Goal: Task Accomplishment & Management: Manage account settings

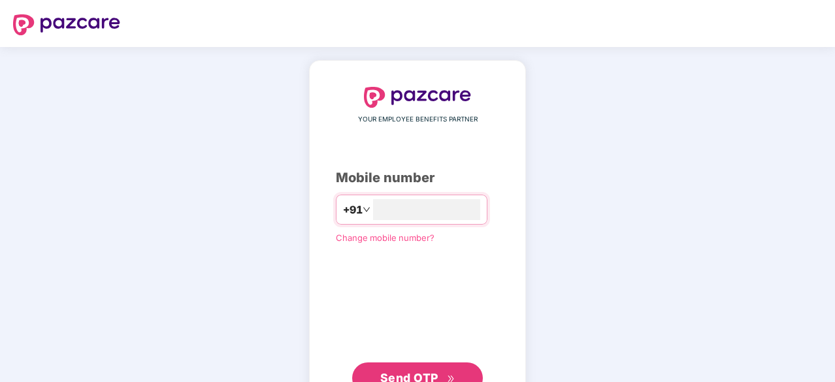
type input "**********"
click at [404, 376] on span "Send OTP" at bounding box center [409, 377] width 58 height 14
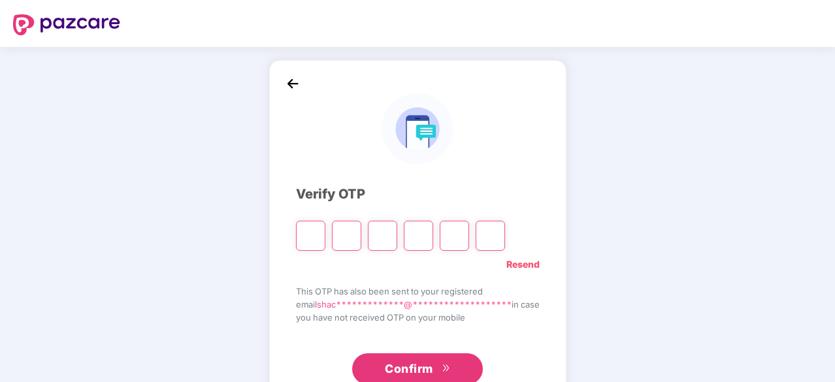
type input "*"
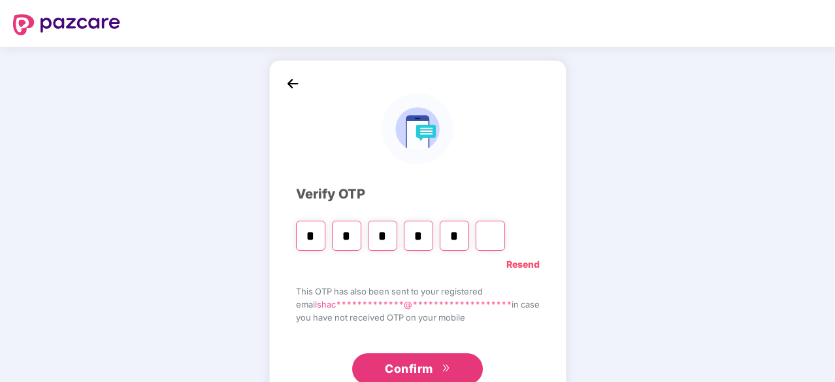
type input "*"
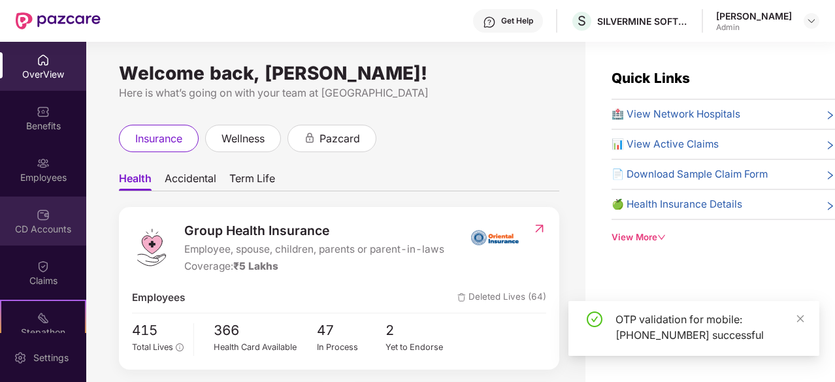
click at [42, 223] on div "CD Accounts" at bounding box center [43, 229] width 86 height 13
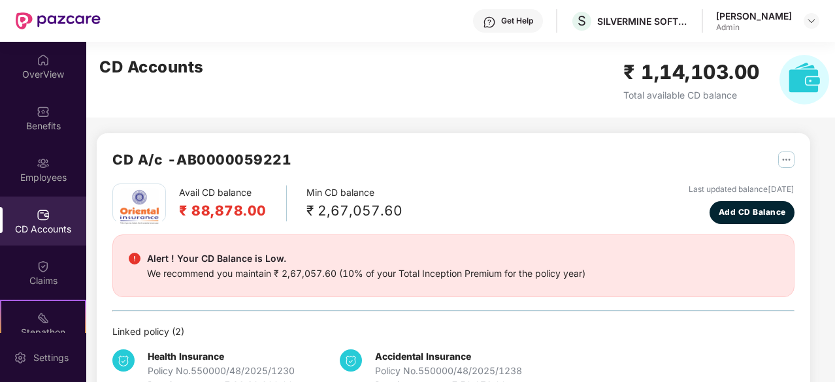
click at [464, 103] on div "CD Accounts ₹ 1,14,103.00 Total available CD balance" at bounding box center [464, 80] width 756 height 76
click at [41, 161] on img at bounding box center [43, 163] width 13 height 13
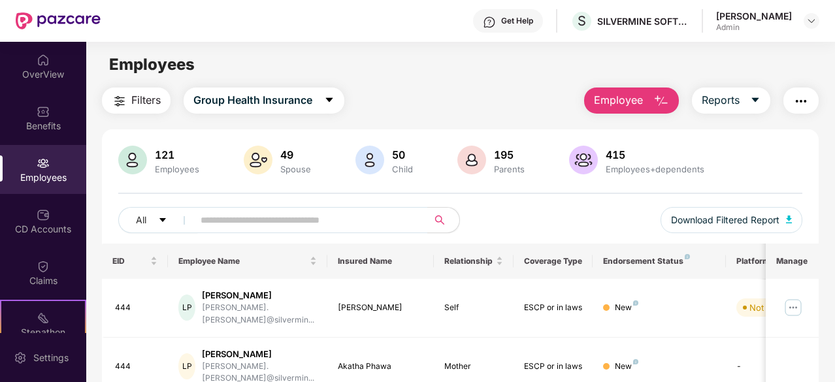
click at [163, 157] on div "121" at bounding box center [177, 154] width 50 height 13
click at [503, 214] on div "All Download Filtered Report" at bounding box center [460, 225] width 684 height 37
click at [165, 216] on icon "caret-down" at bounding box center [162, 219] width 9 height 9
click at [542, 212] on div "Not Verified Download Filtered Report" at bounding box center [460, 225] width 684 height 37
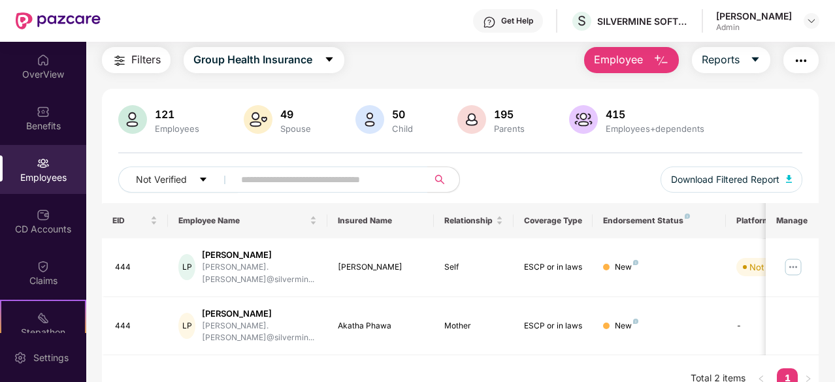
scroll to position [42, 0]
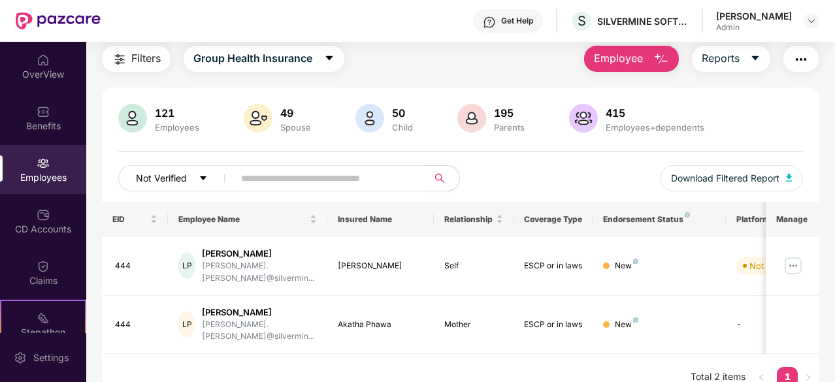
click at [203, 175] on icon "caret-down" at bounding box center [203, 178] width 9 height 9
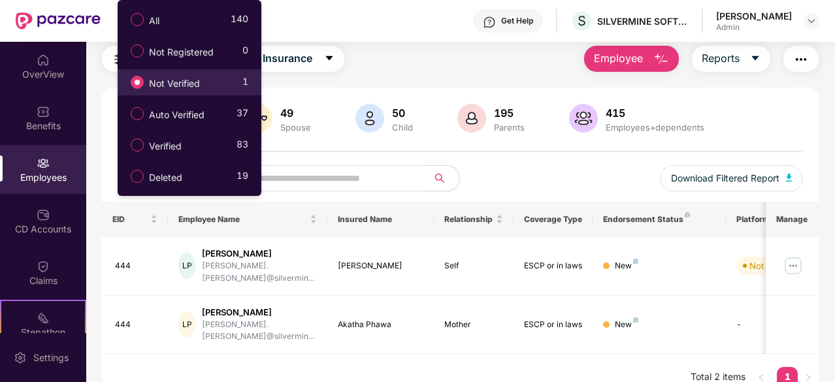
click at [385, 74] on div "Filters Group Health Insurance Employee Reports 121 Employees 49 Spouse 50 Chil…" at bounding box center [460, 224] width 716 height 356
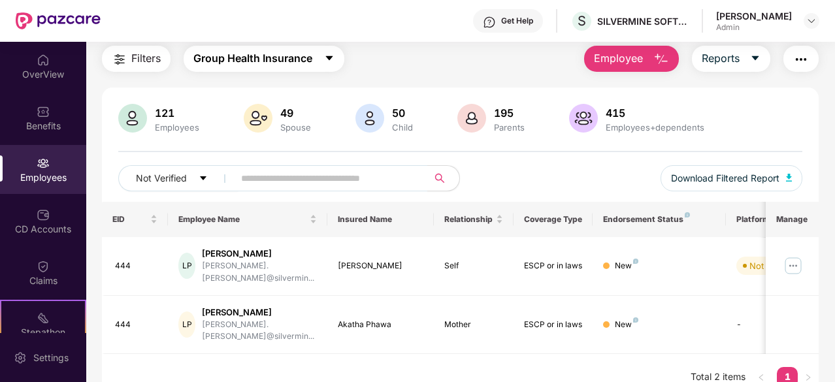
click at [329, 57] on icon "caret-down" at bounding box center [328, 58] width 7 height 5
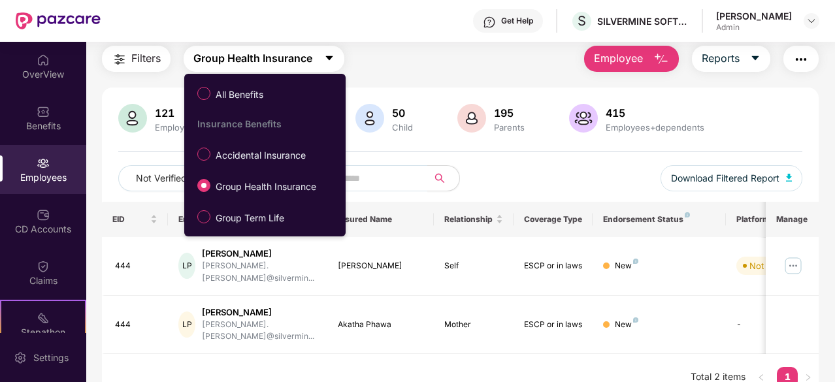
click at [329, 57] on icon "caret-down" at bounding box center [328, 58] width 7 height 5
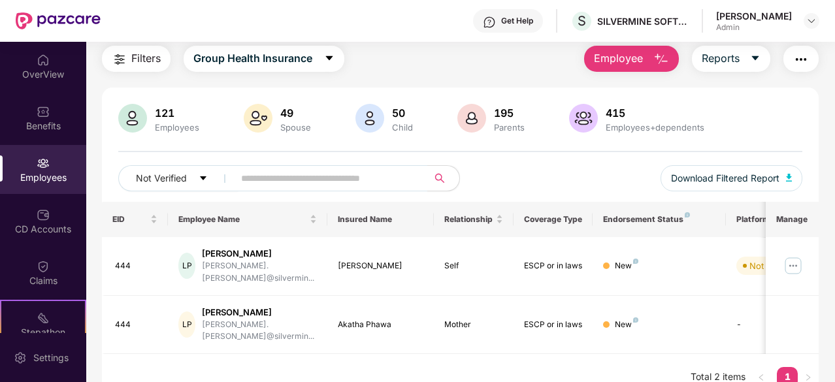
click at [386, 59] on div "Filters Group Health Insurance Employee Reports" at bounding box center [460, 59] width 716 height 26
click at [195, 175] on button "Not Verified" at bounding box center [178, 178] width 120 height 26
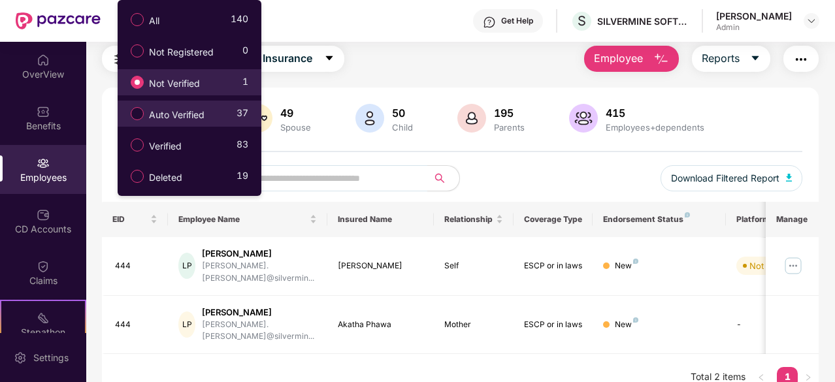
click at [184, 116] on span "Auto Verified" at bounding box center [177, 115] width 66 height 14
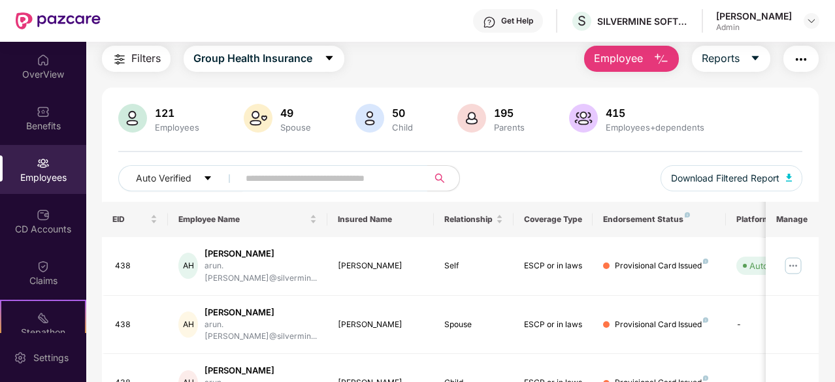
click at [584, 182] on div "Auto Verified Download Filtered Report" at bounding box center [460, 183] width 684 height 37
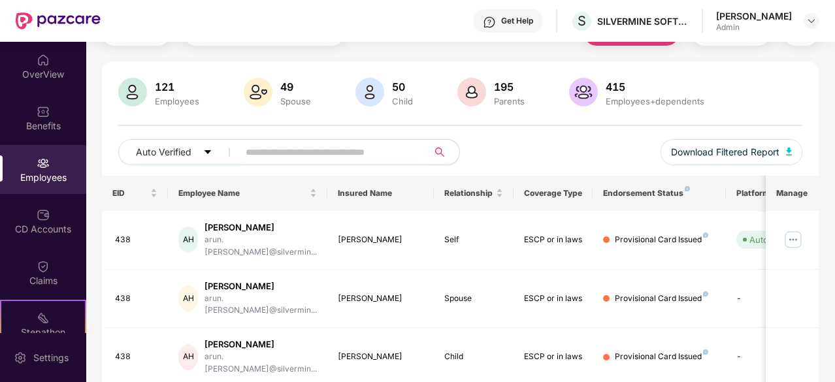
scroll to position [0, 0]
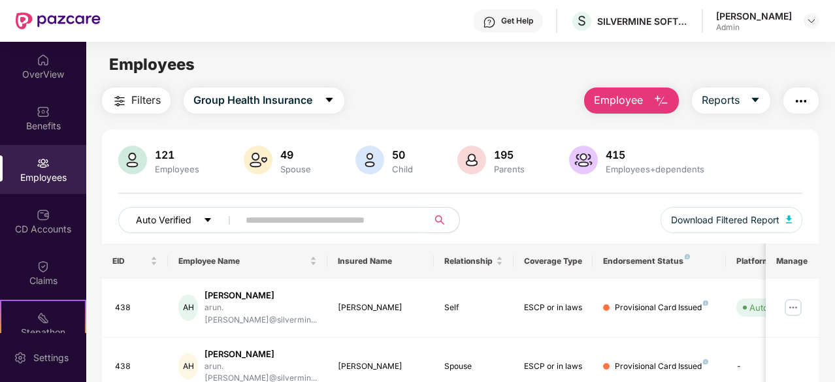
click at [200, 215] on button "Auto Verified" at bounding box center [180, 220] width 125 height 26
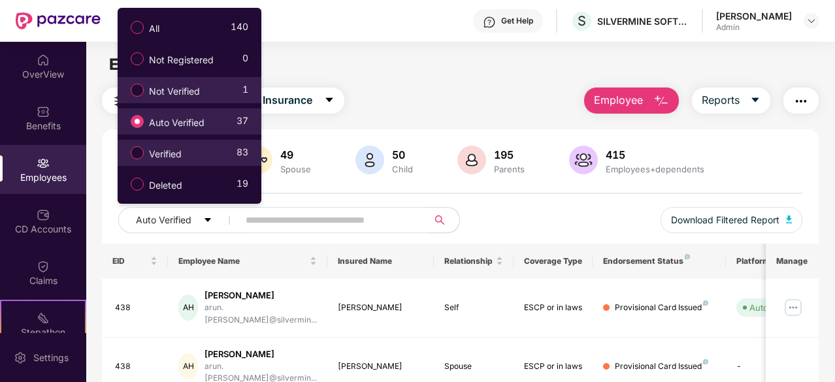
click at [184, 155] on span "Verified" at bounding box center [165, 154] width 43 height 14
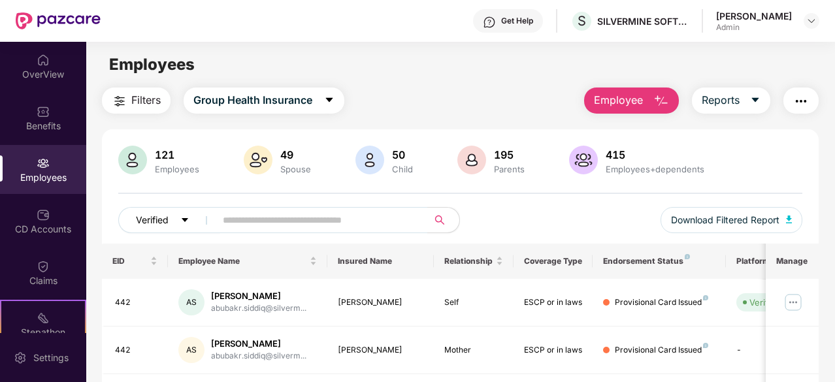
click at [177, 215] on button "Verified" at bounding box center [169, 220] width 102 height 26
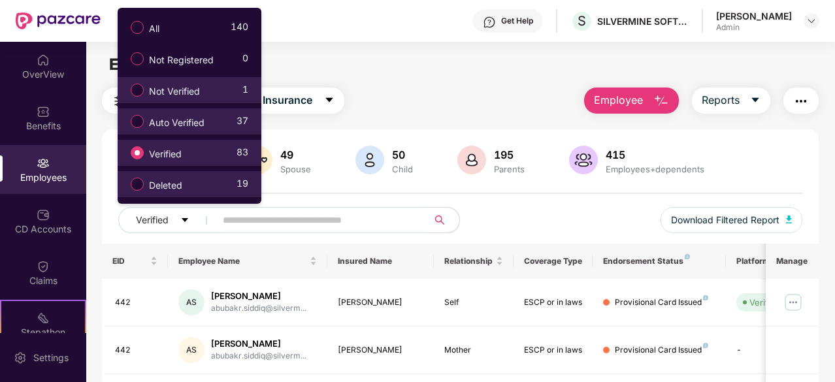
click at [176, 184] on span "Deleted" at bounding box center [166, 185] width 44 height 14
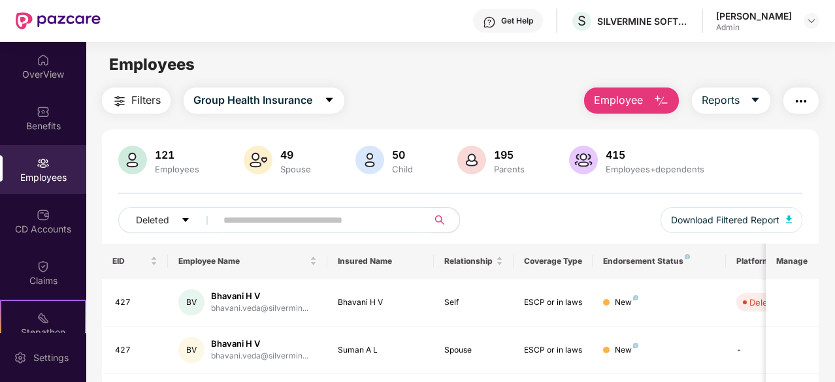
click at [492, 215] on div "Deleted Download Filtered Report" at bounding box center [460, 225] width 684 height 37
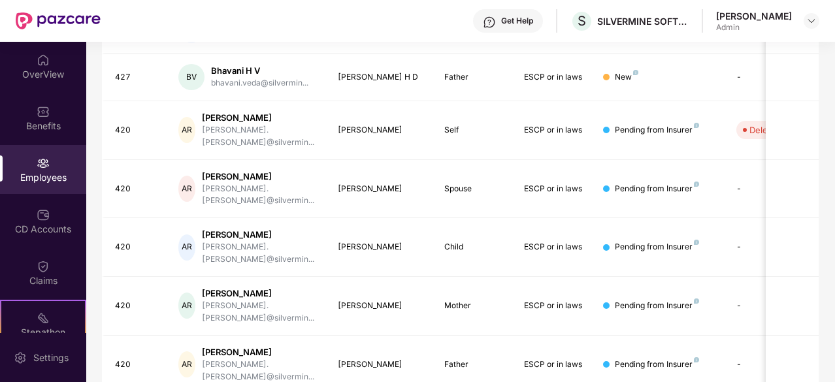
scroll to position [417, 0]
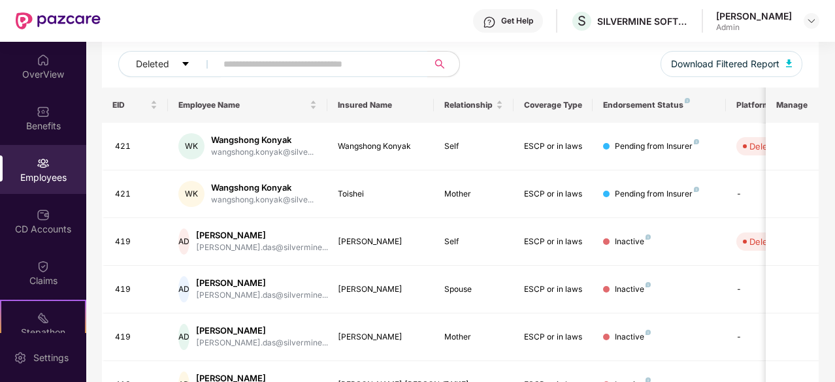
scroll to position [130, 0]
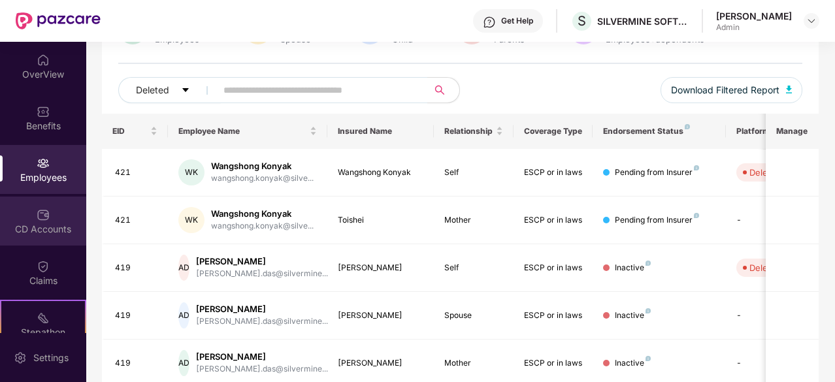
click at [39, 215] on img at bounding box center [43, 214] width 13 height 13
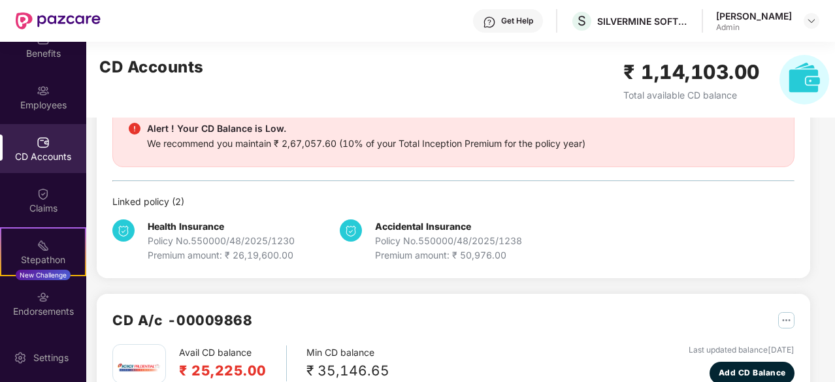
scroll to position [104, 0]
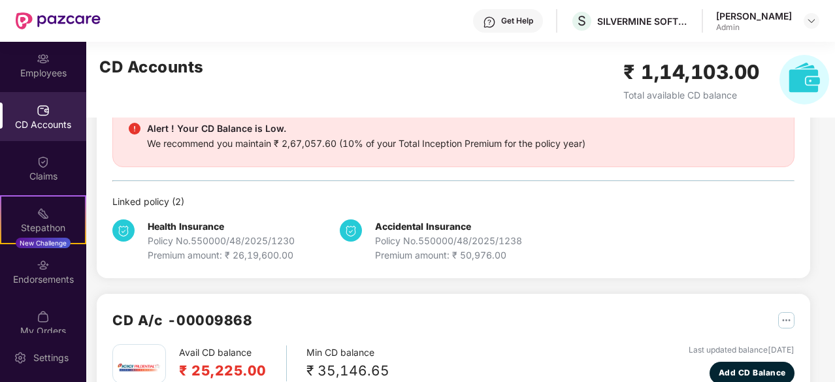
click at [561, 291] on div "CD A/c - AB0000059221 Avail CD balance ₹ 88,878.00 Min CD balance ₹ 2,67,057.60…" at bounding box center [453, 286] width 713 height 566
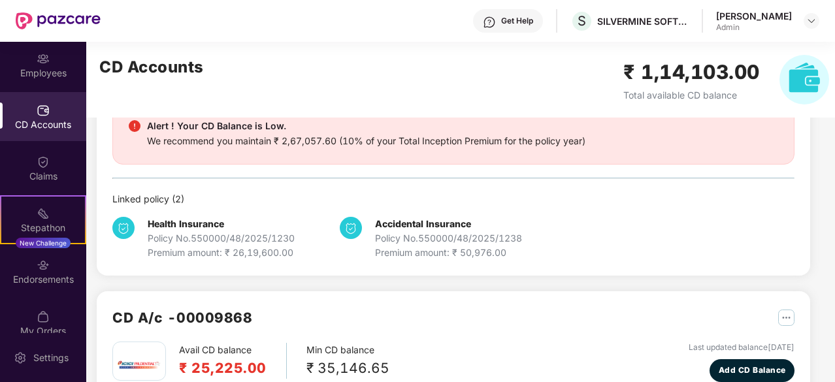
scroll to position [0, 0]
